Goal: Information Seeking & Learning: Check status

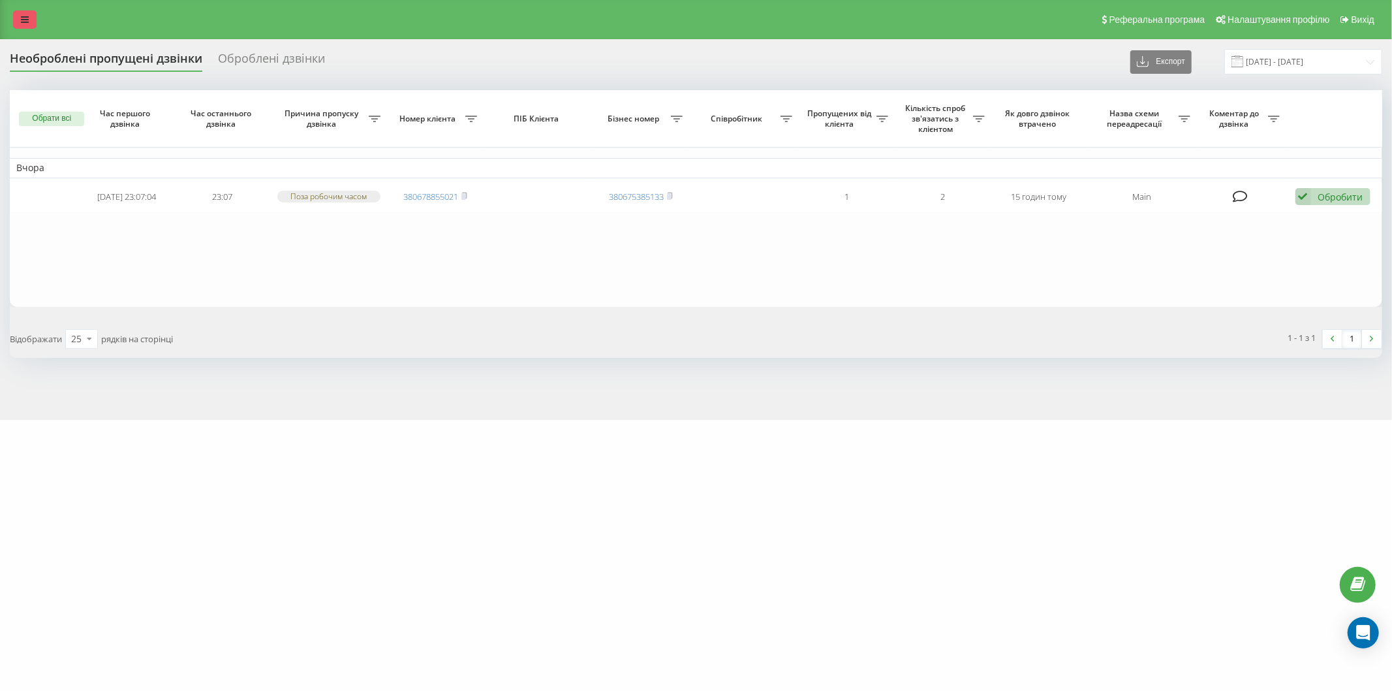
click at [27, 20] on icon at bounding box center [25, 19] width 8 height 9
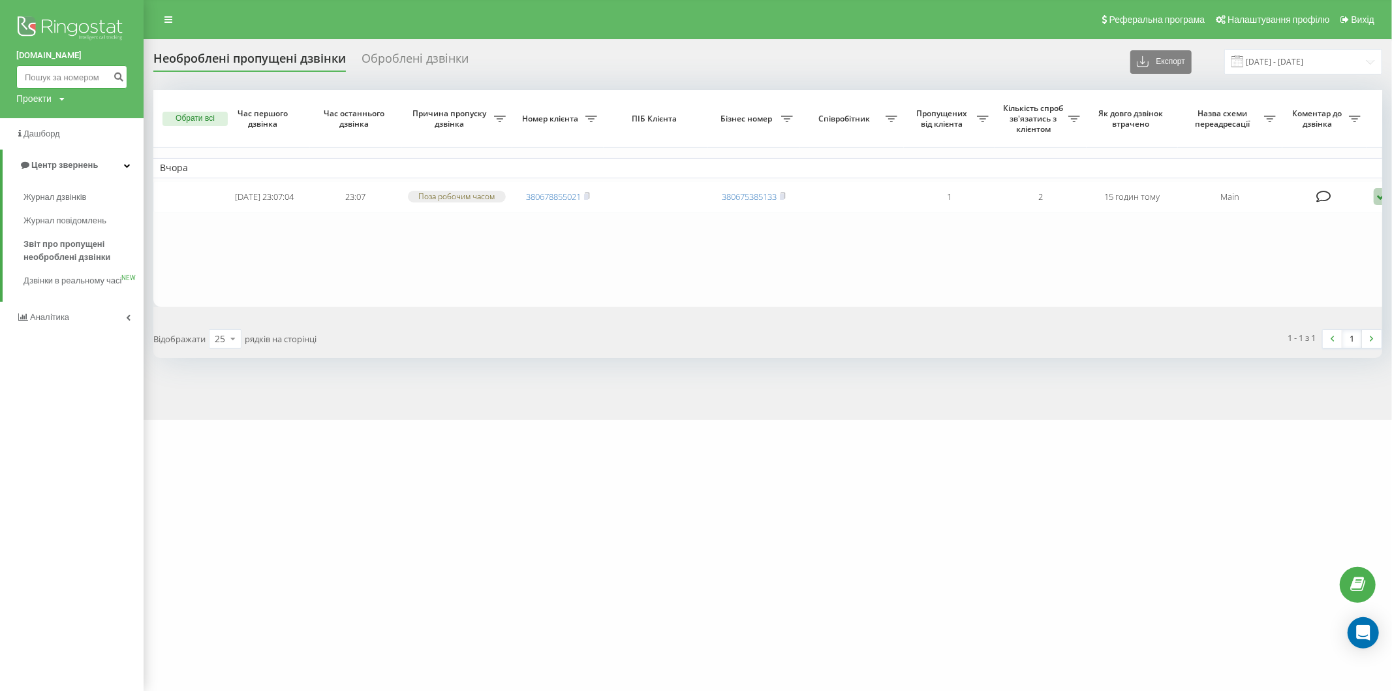
click at [50, 81] on input at bounding box center [71, 76] width 111 height 23
paste input "(097) 456-38-58"
type input "0974563858"
click at [113, 74] on icon "submit" at bounding box center [118, 75] width 11 height 8
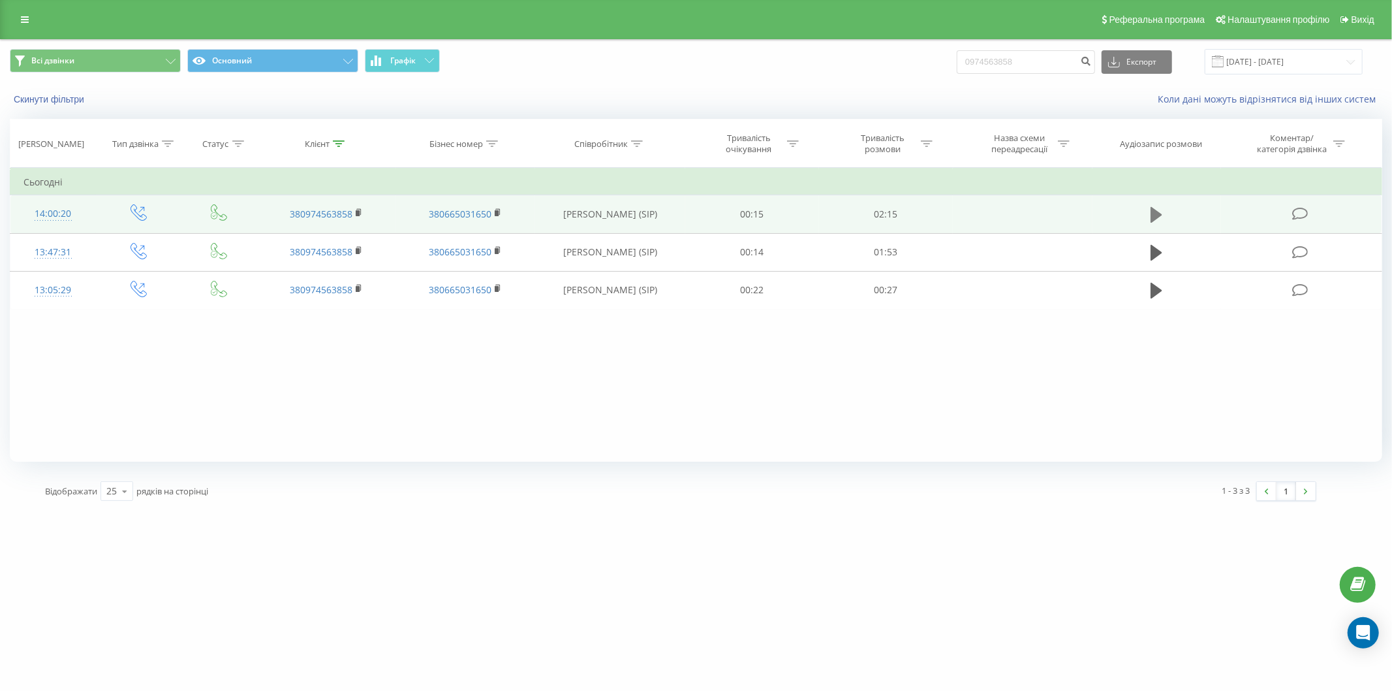
click at [1153, 215] on icon at bounding box center [1157, 215] width 12 height 16
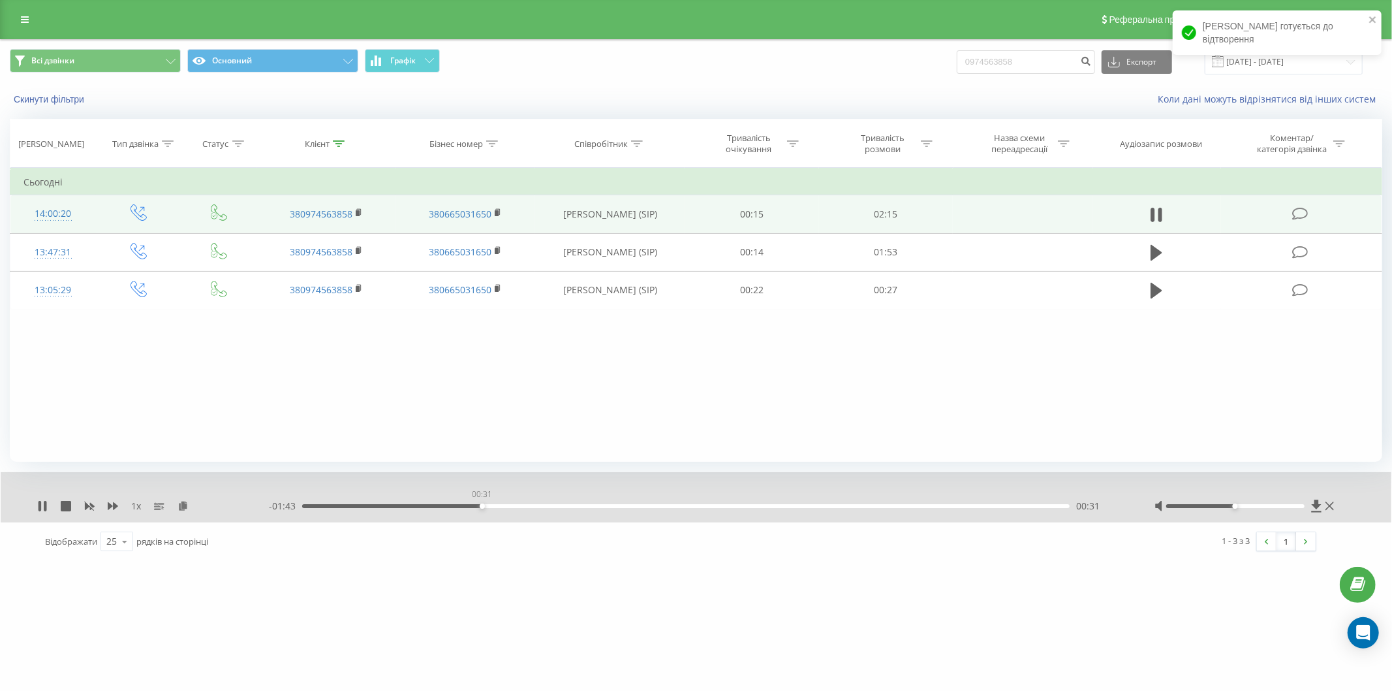
click at [482, 506] on div "00:31" at bounding box center [686, 506] width 768 height 4
click at [597, 506] on div "00:33" at bounding box center [686, 506] width 768 height 4
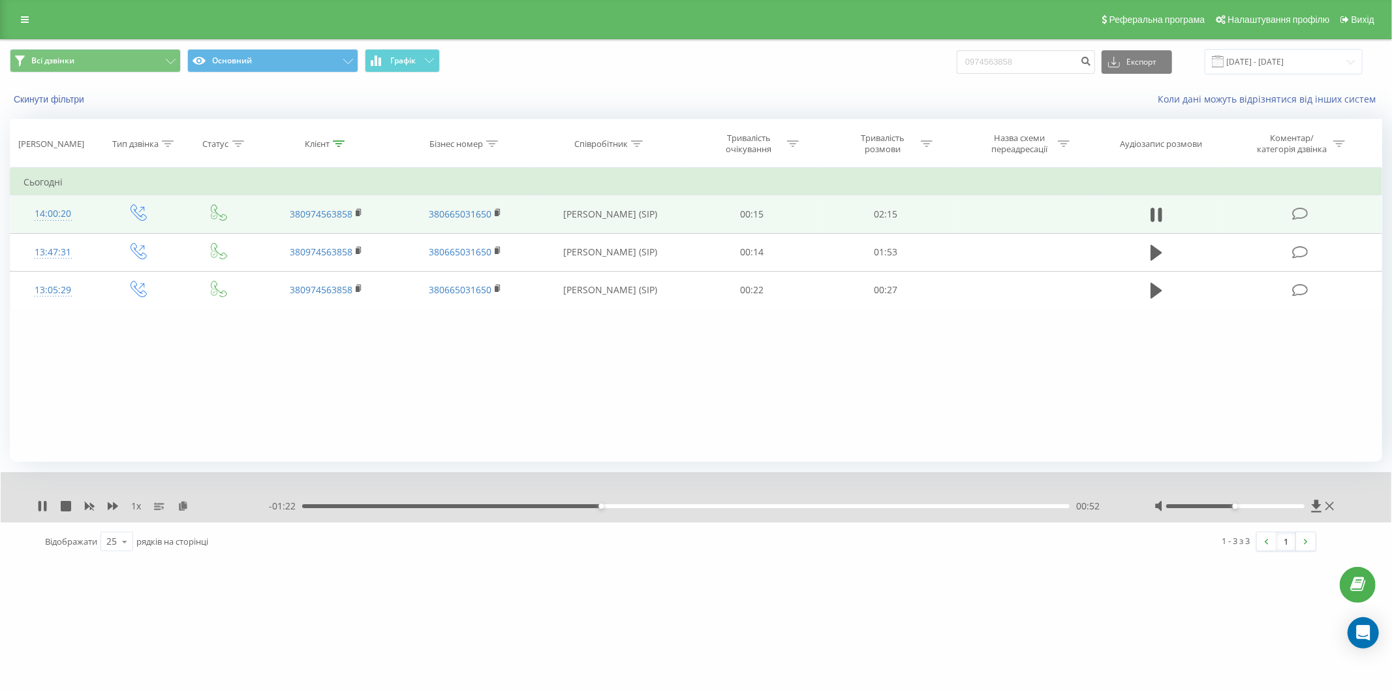
click at [632, 507] on div "00:52" at bounding box center [686, 506] width 768 height 4
click at [660, 504] on div "01:03" at bounding box center [686, 506] width 768 height 4
click at [688, 505] on div "01:08" at bounding box center [686, 506] width 768 height 4
click at [718, 505] on div "01:08" at bounding box center [686, 506] width 768 height 4
click at [740, 505] on div "01:13" at bounding box center [686, 506] width 768 height 4
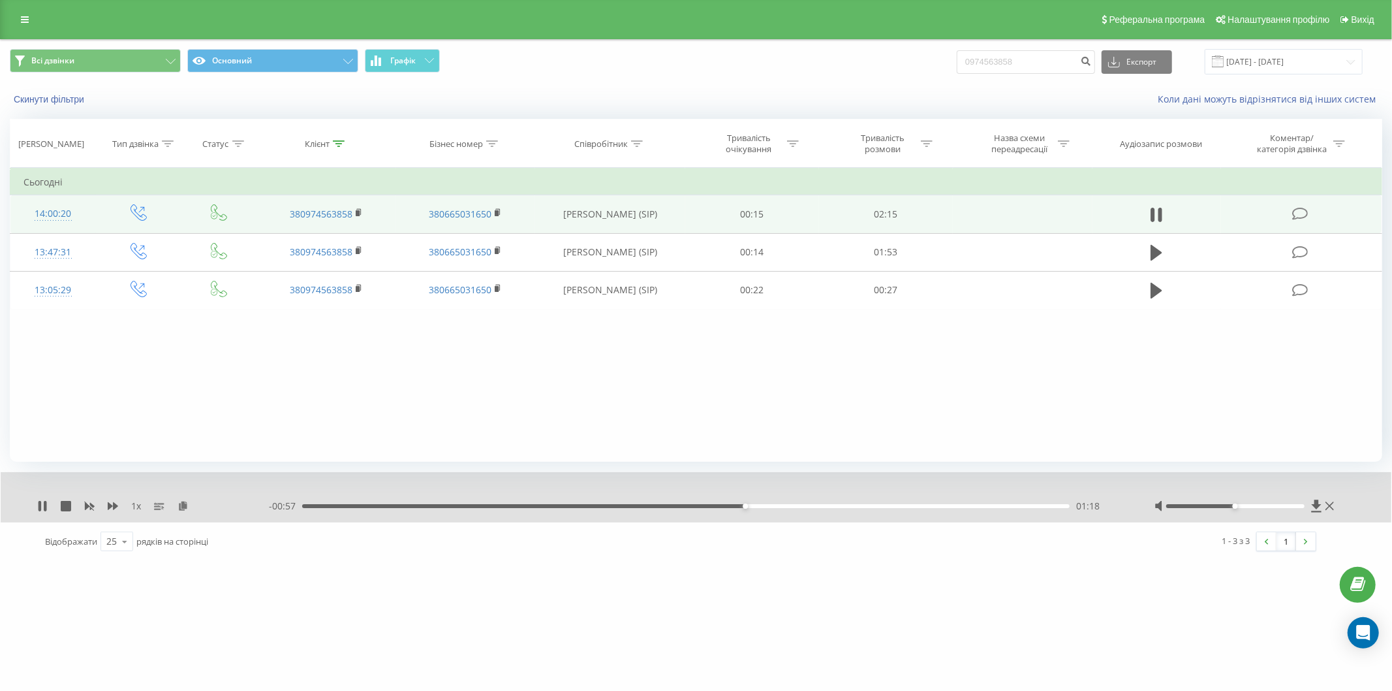
click at [762, 508] on div "- 00:57 01:18 01:18" at bounding box center [695, 505] width 853 height 13
drag, startPoint x: 768, startPoint y: 506, endPoint x: 787, endPoint y: 506, distance: 18.9
click at [773, 506] on div "01:22" at bounding box center [686, 506] width 768 height 4
click at [799, 505] on div "01:24" at bounding box center [686, 506] width 768 height 4
click at [820, 504] on div "01:31" at bounding box center [686, 506] width 768 height 4
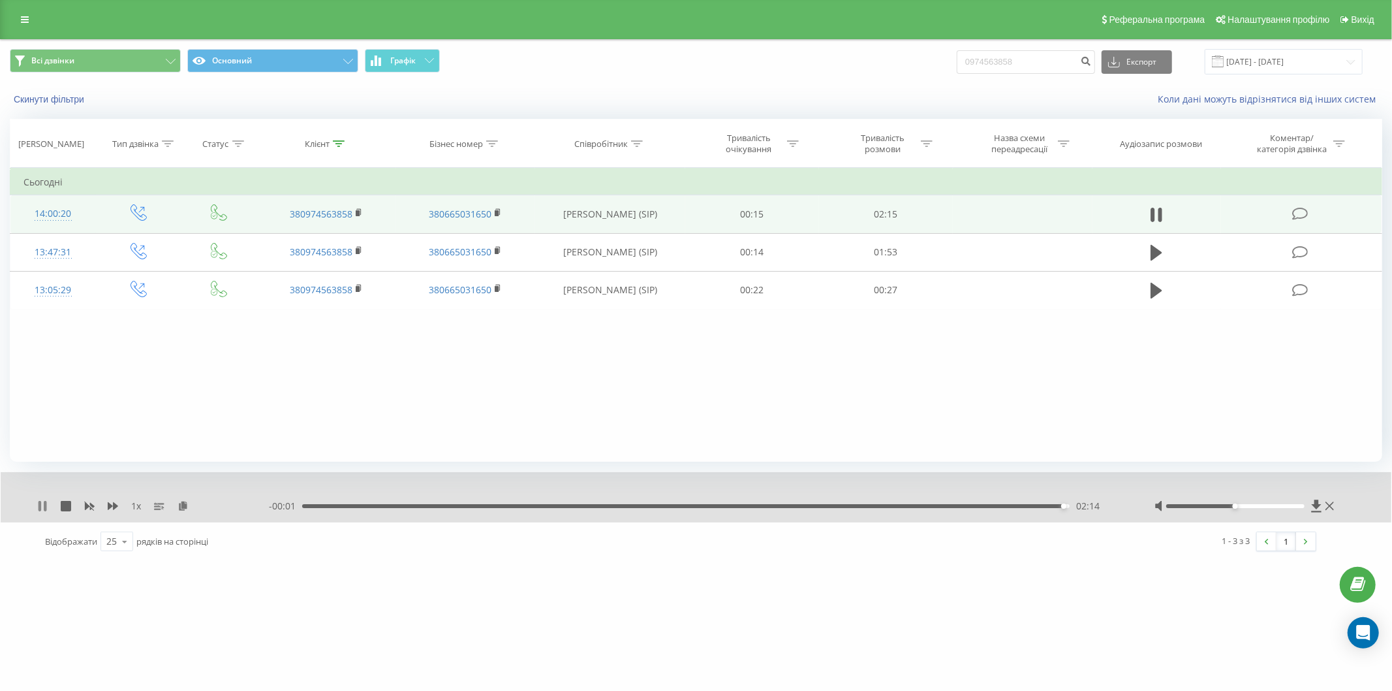
click at [43, 504] on icon at bounding box center [42, 506] width 10 height 10
click at [25, 16] on icon at bounding box center [25, 19] width 8 height 9
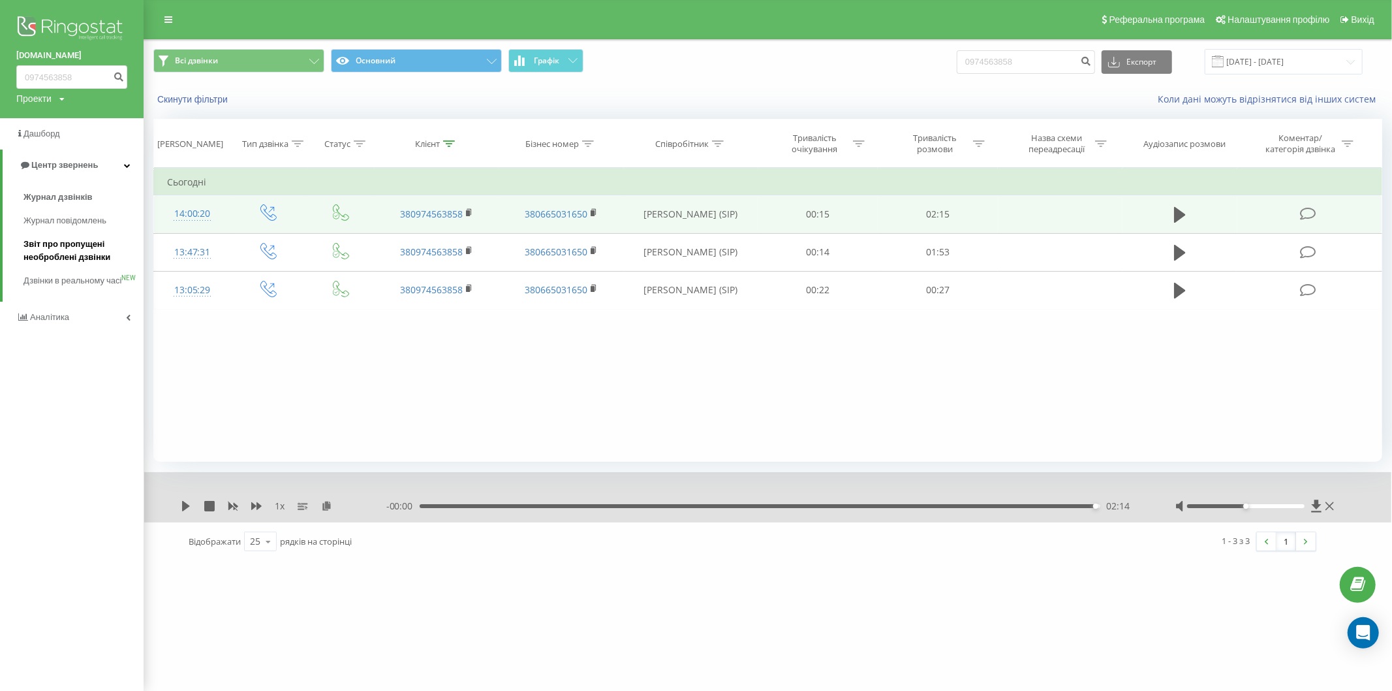
click at [89, 243] on span "Звіт про пропущені необроблені дзвінки" at bounding box center [80, 251] width 114 height 26
